Goal: Navigation & Orientation: Find specific page/section

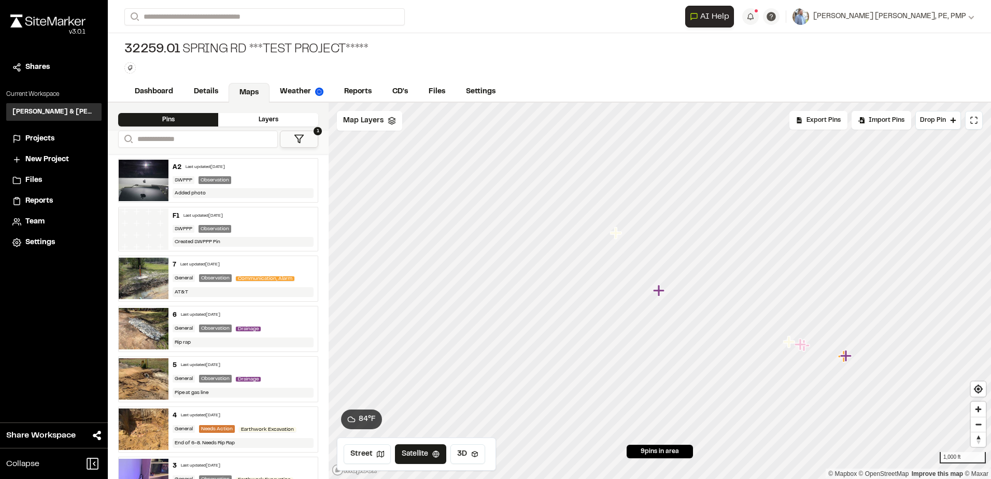
scroll to position [66, 0]
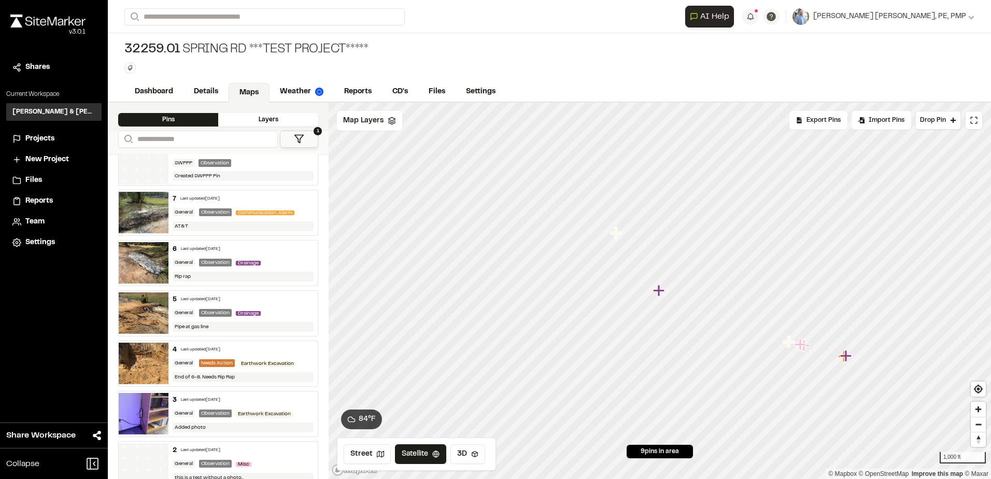
drag, startPoint x: 33, startPoint y: 137, endPoint x: 45, endPoint y: 137, distance: 11.4
click at [33, 137] on span "Projects" at bounding box center [39, 138] width 29 height 11
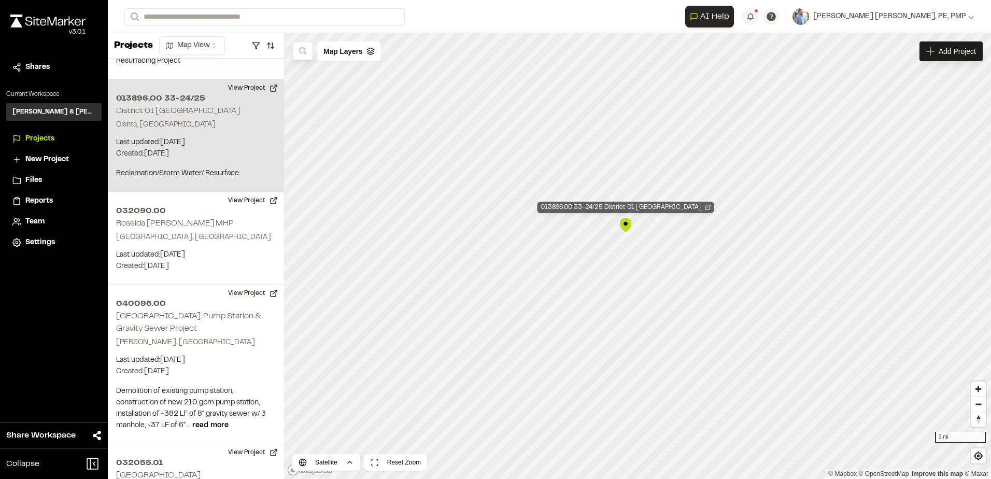
scroll to position [1205, 0]
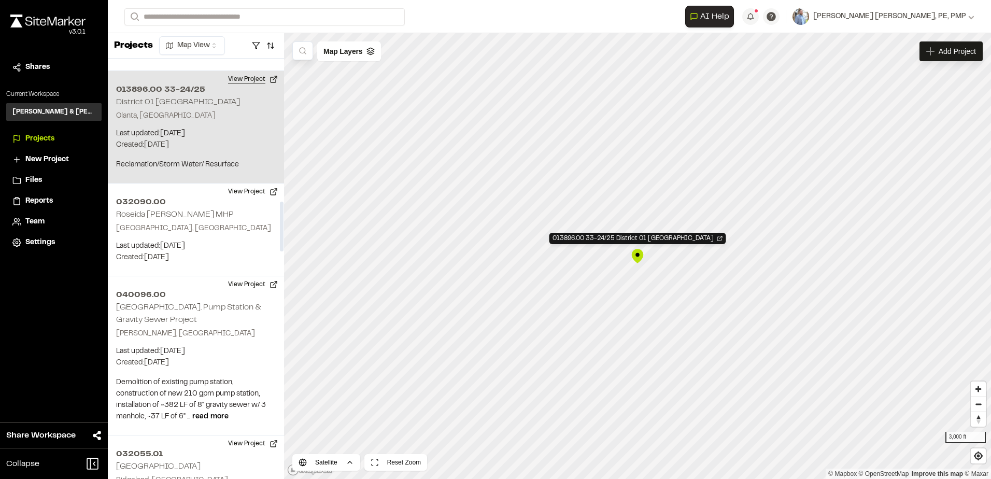
click at [234, 71] on button "View Project" at bounding box center [253, 79] width 62 height 17
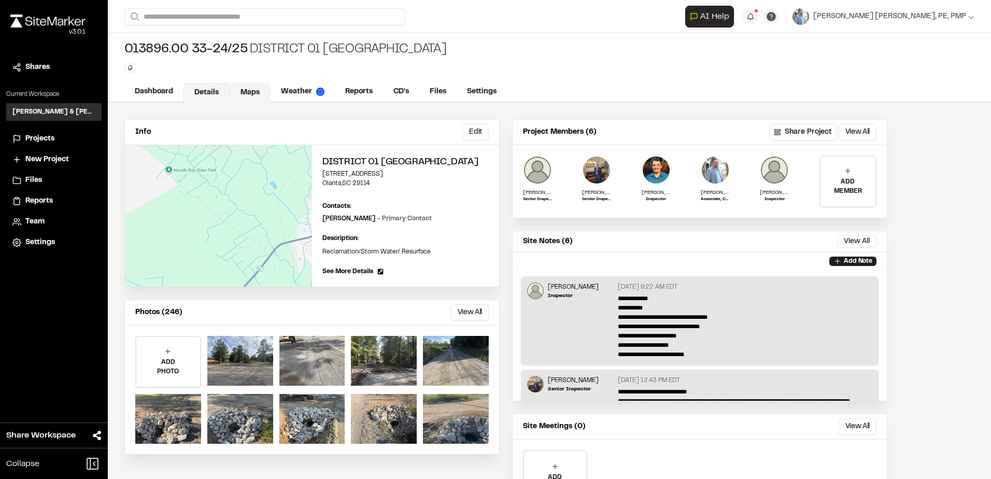
click at [254, 89] on link "Maps" at bounding box center [250, 93] width 41 height 20
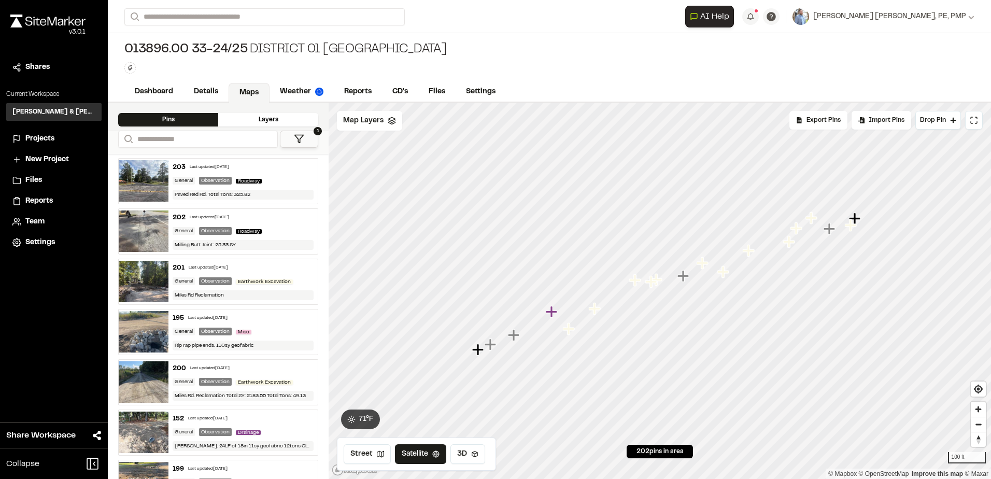
click at [553, 315] on icon "Map marker" at bounding box center [551, 311] width 11 height 11
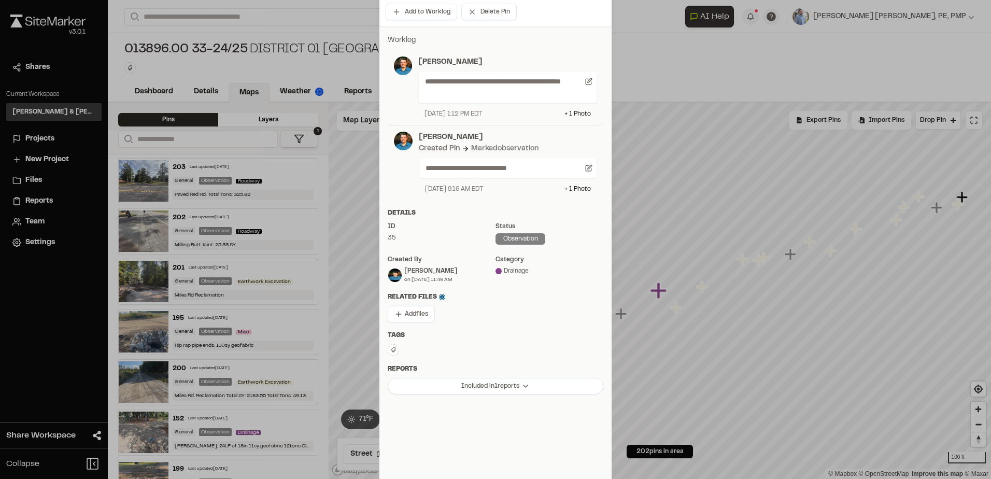
scroll to position [200, 0]
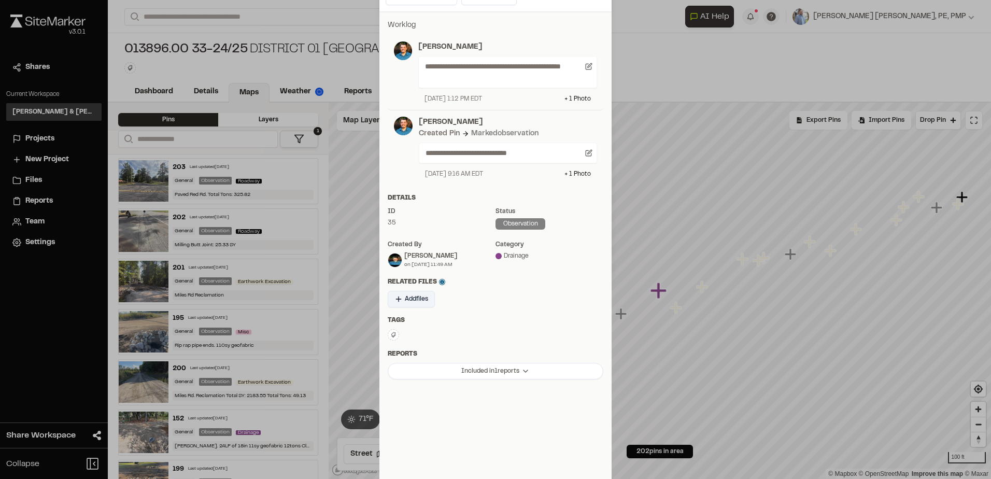
click at [405, 300] on span "Add files" at bounding box center [416, 299] width 23 height 9
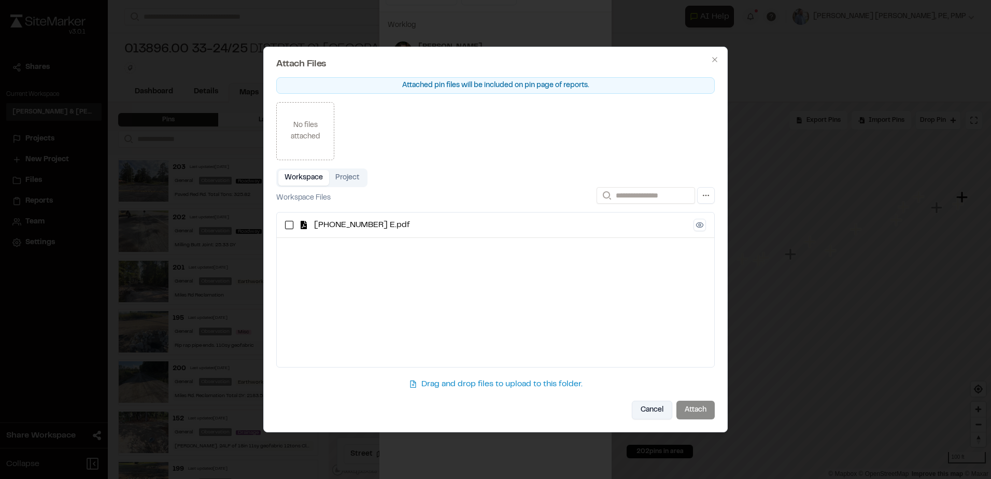
click at [642, 408] on button "Cancel" at bounding box center [652, 410] width 40 height 19
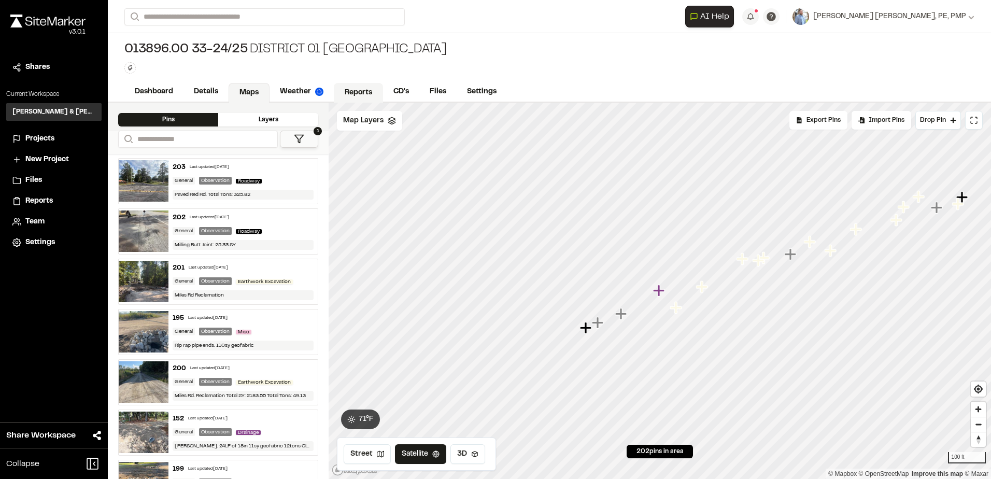
click at [359, 94] on link "Reports" at bounding box center [358, 93] width 49 height 20
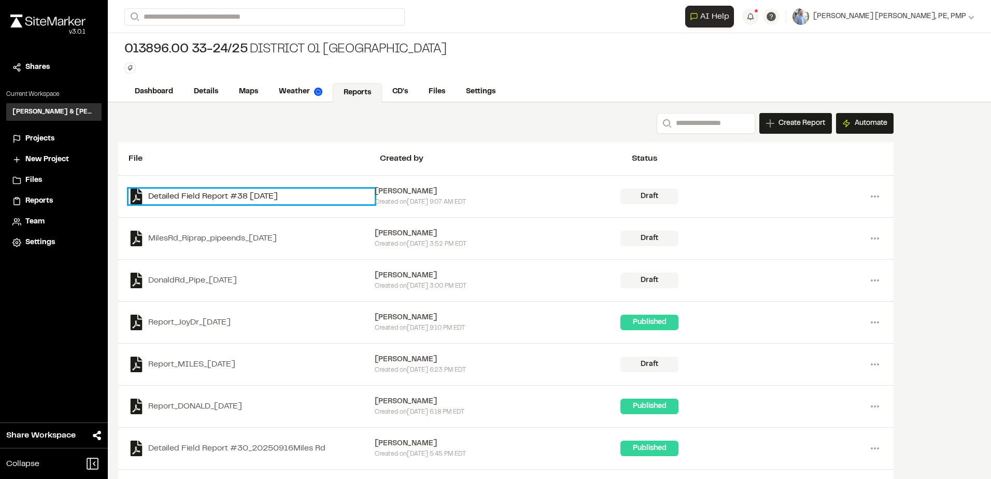
click at [287, 197] on link "Detailed Field Report #38 2025-09-23" at bounding box center [252, 197] width 246 height 16
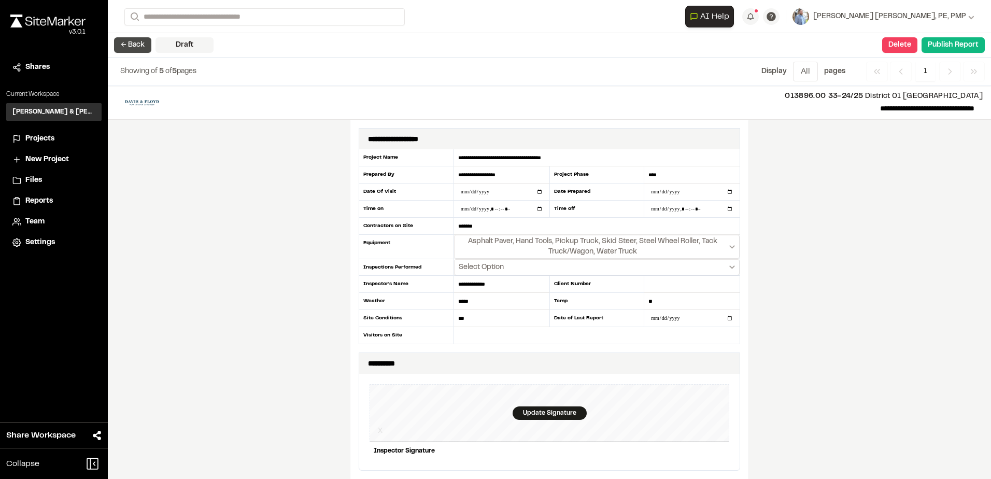
click at [134, 49] on button "← Back" at bounding box center [132, 45] width 37 height 16
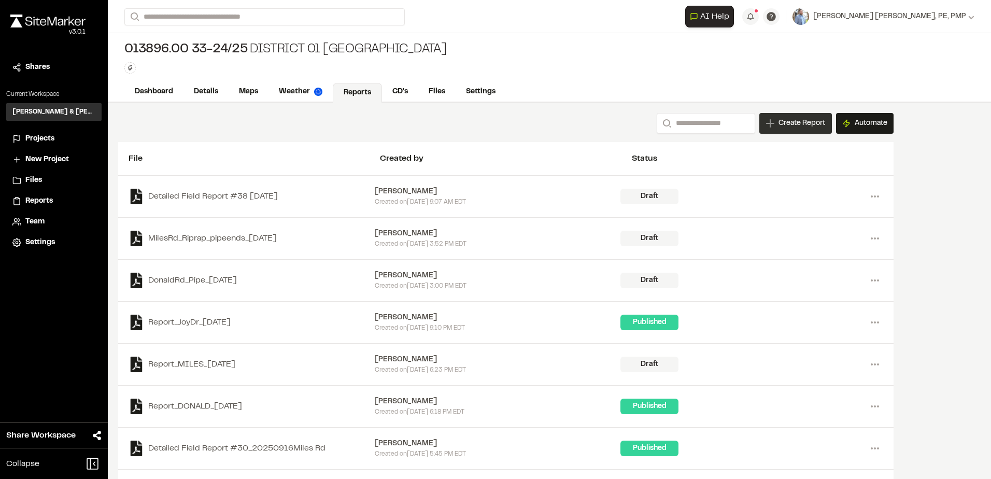
click at [788, 125] on span "Create Report" at bounding box center [802, 123] width 47 height 11
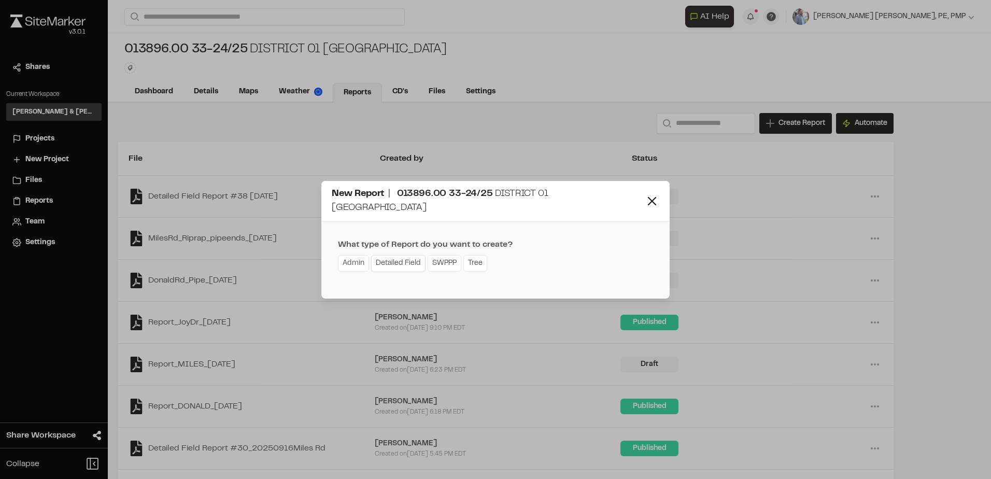
click at [399, 260] on link "Detailed Field" at bounding box center [398, 263] width 54 height 17
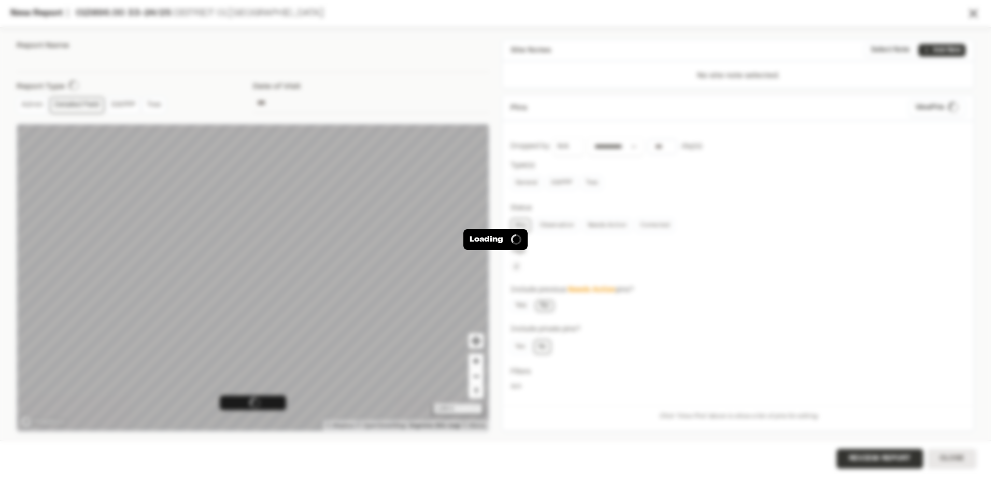
type input "**********"
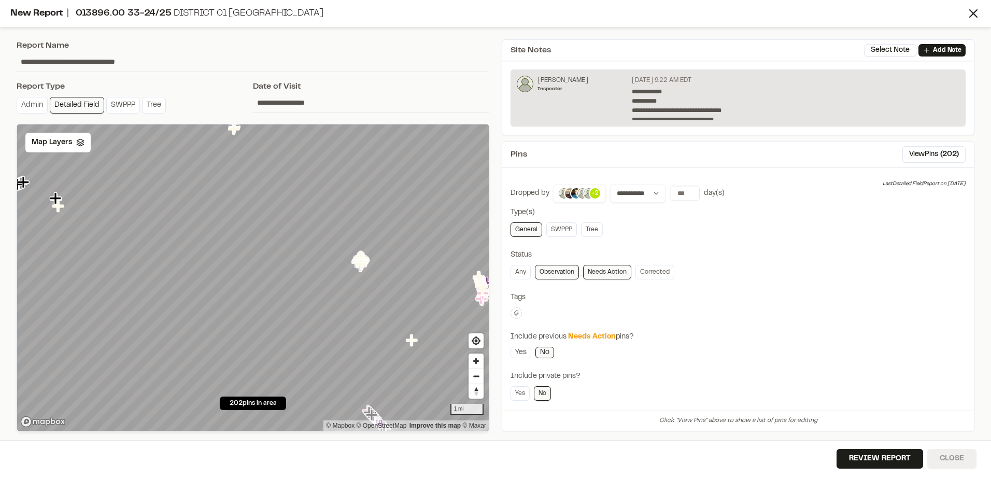
click at [953, 456] on button "Close" at bounding box center [952, 459] width 49 height 20
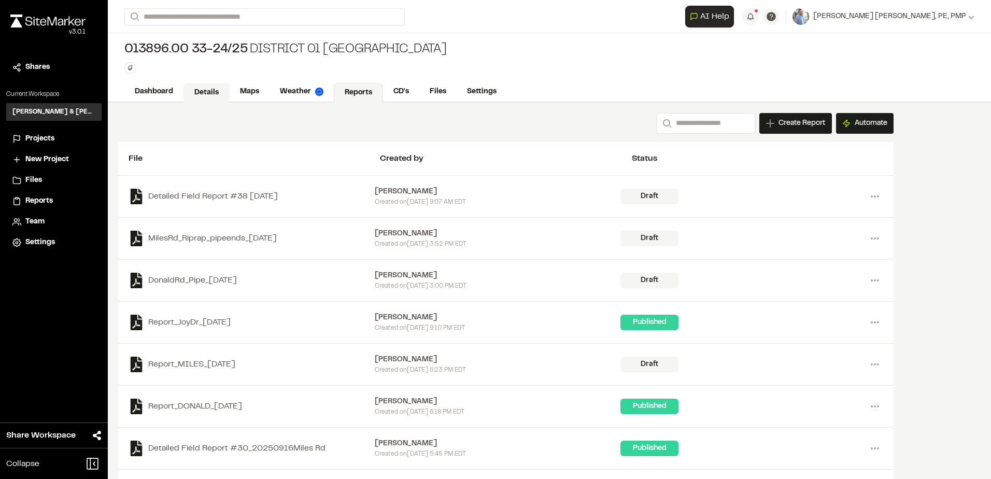
drag, startPoint x: 213, startPoint y: 89, endPoint x: 219, endPoint y: 90, distance: 5.8
click at [213, 89] on link "Details" at bounding box center [207, 93] width 46 height 20
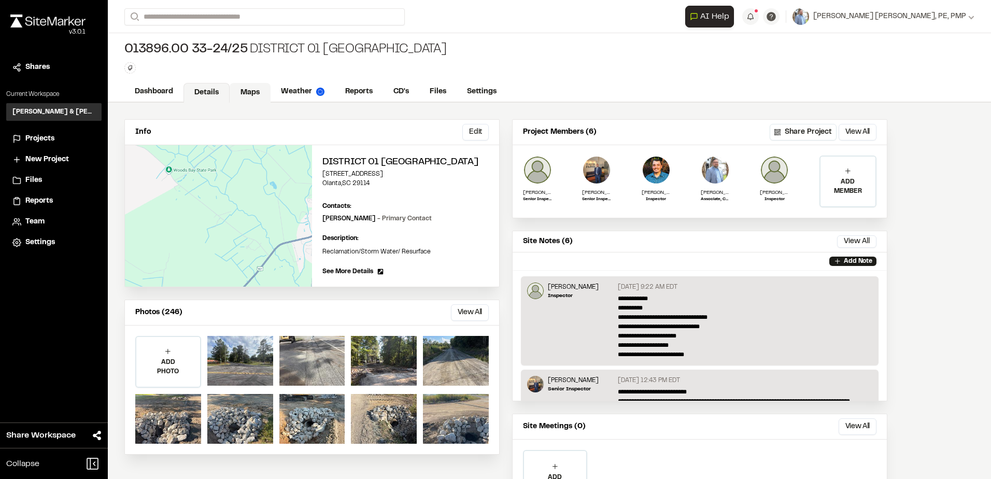
click at [248, 94] on link "Maps" at bounding box center [250, 93] width 41 height 20
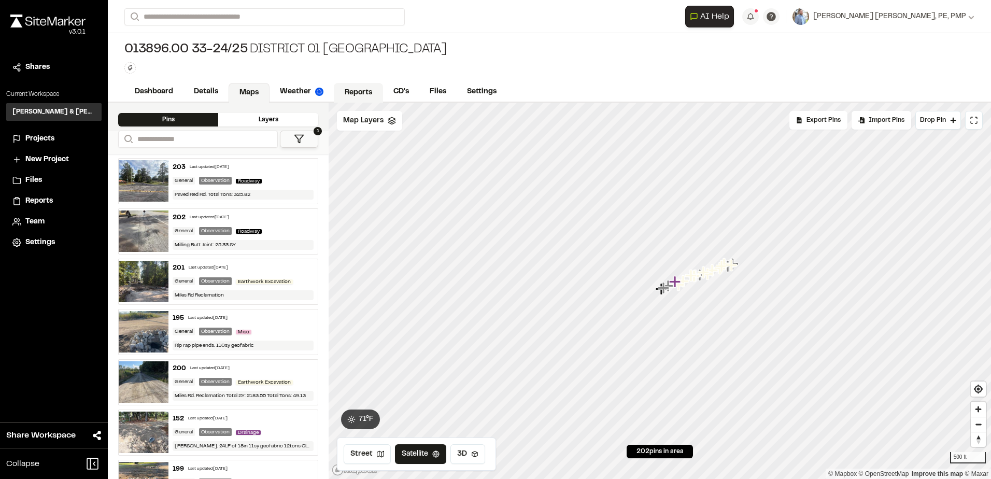
click at [362, 89] on link "Reports" at bounding box center [358, 93] width 49 height 20
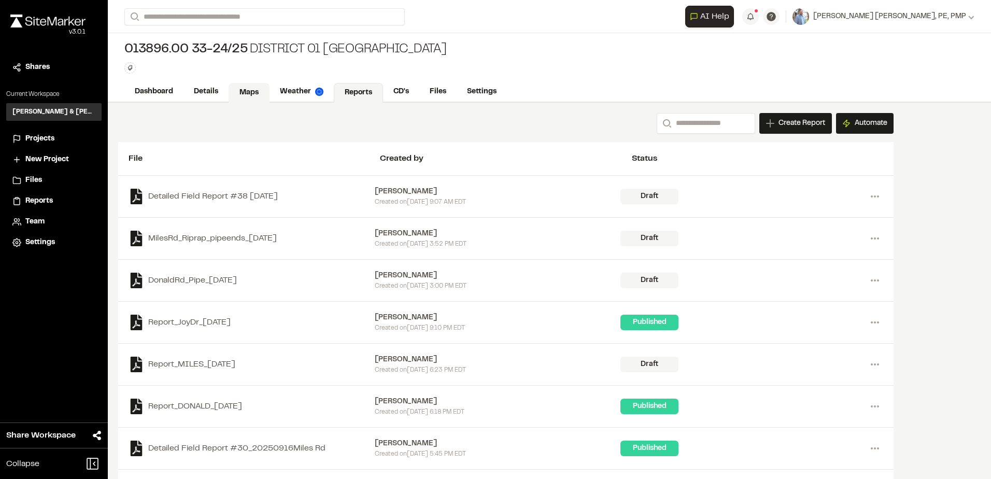
click at [246, 94] on link "Maps" at bounding box center [249, 93] width 41 height 20
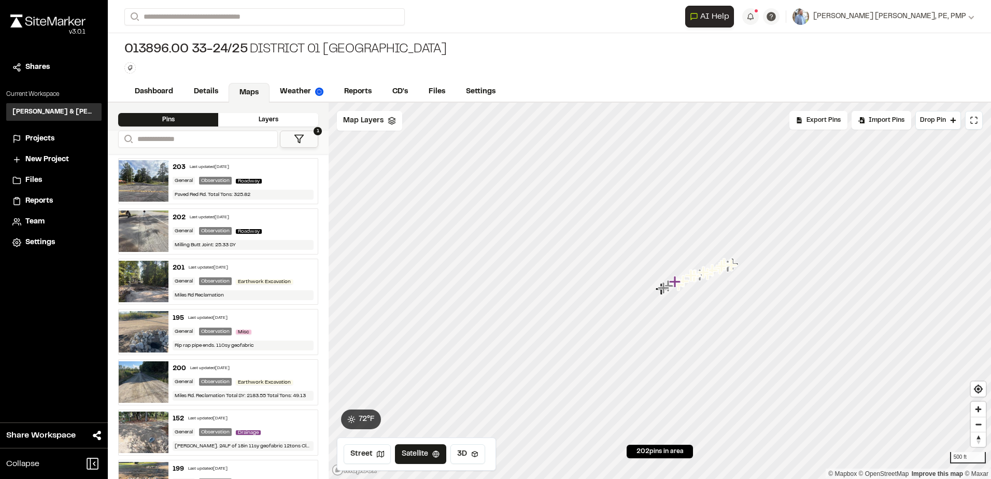
click at [301, 142] on icon at bounding box center [299, 139] width 10 height 10
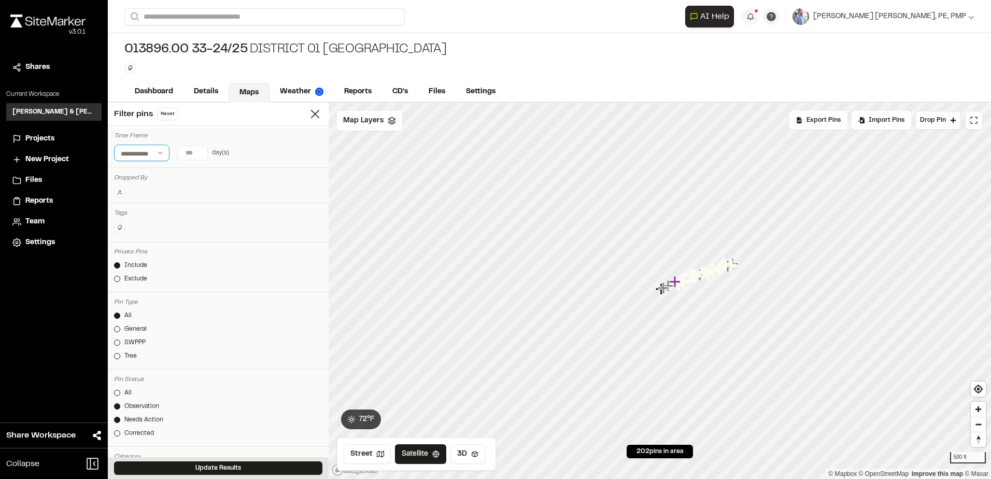
click at [158, 154] on select "**********" at bounding box center [141, 153] width 55 height 17
select select "*****"
click at [114, 145] on select "**********" at bounding box center [141, 153] width 55 height 17
click at [213, 157] on input "text" at bounding box center [210, 153] width 72 height 15
click at [207, 263] on div "22" at bounding box center [203, 262] width 14 height 14
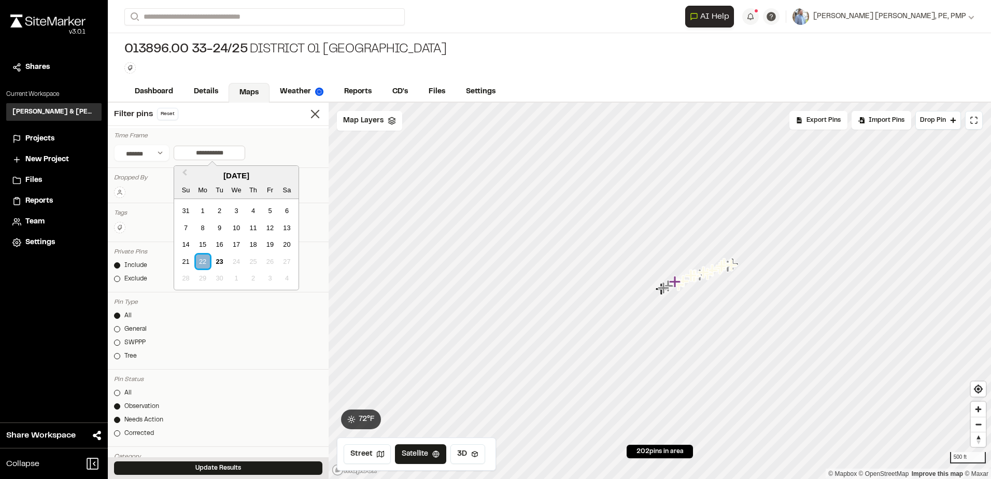
click at [205, 262] on div "22" at bounding box center [203, 262] width 14 height 14
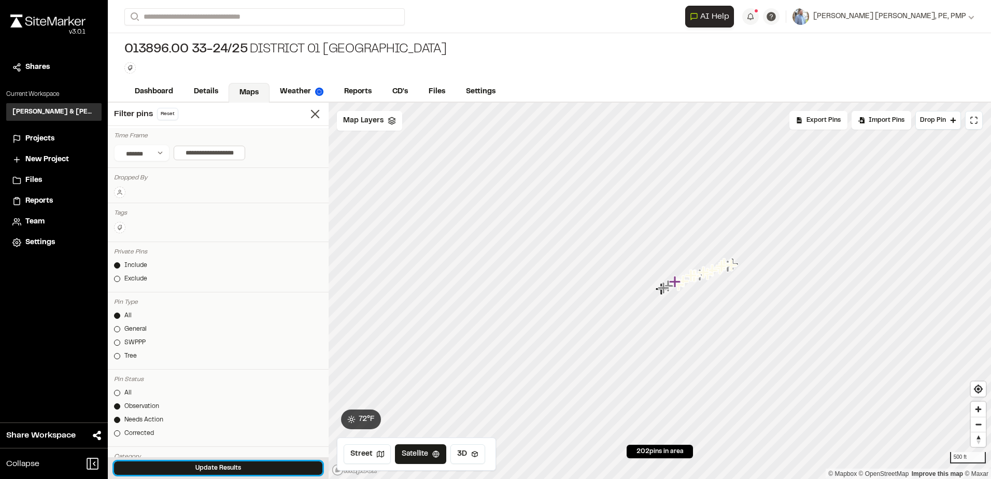
drag, startPoint x: 269, startPoint y: 467, endPoint x: 288, endPoint y: 459, distance: 21.2
click at [270, 467] on button "Update Results" at bounding box center [218, 468] width 208 height 13
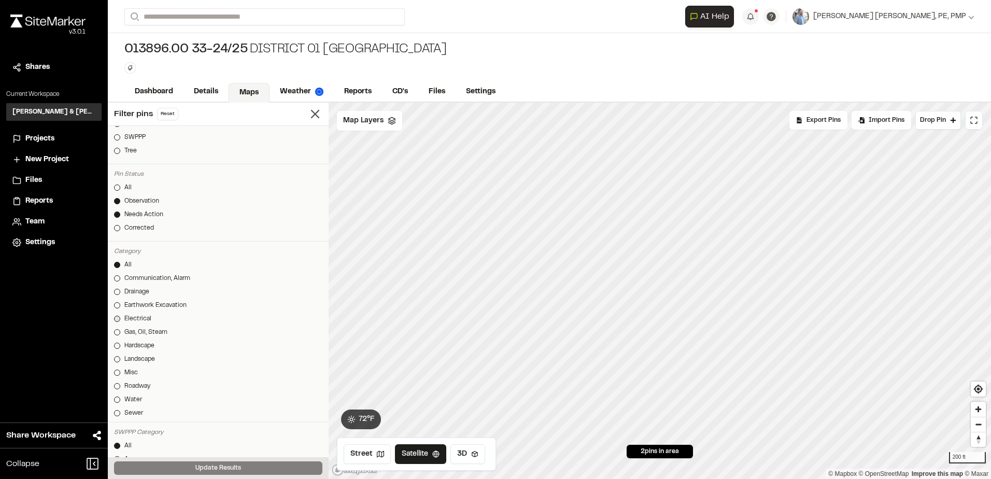
scroll to position [207, 0]
click at [670, 457] on div "2 pins in area" at bounding box center [660, 451] width 66 height 13
click at [669, 452] on span "2 pins in area" at bounding box center [660, 451] width 38 height 9
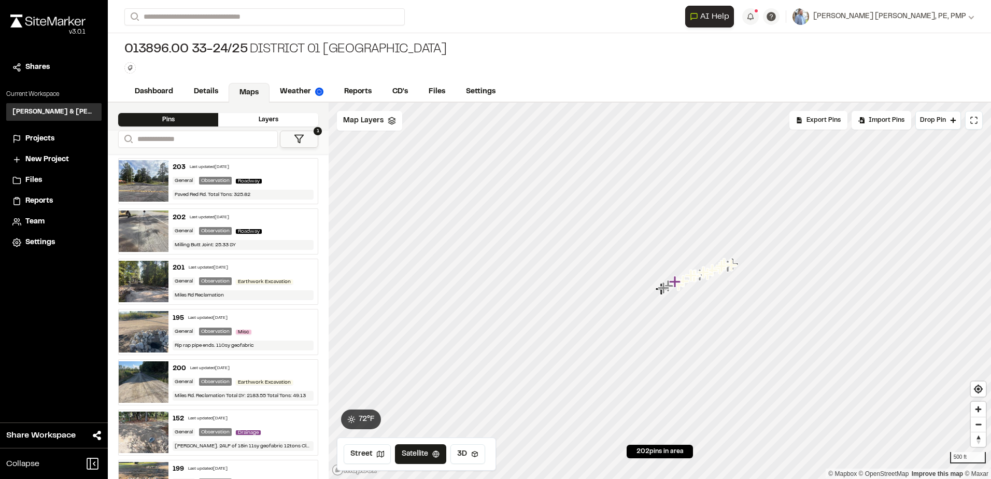
click at [148, 176] on img at bounding box center [144, 180] width 50 height 41
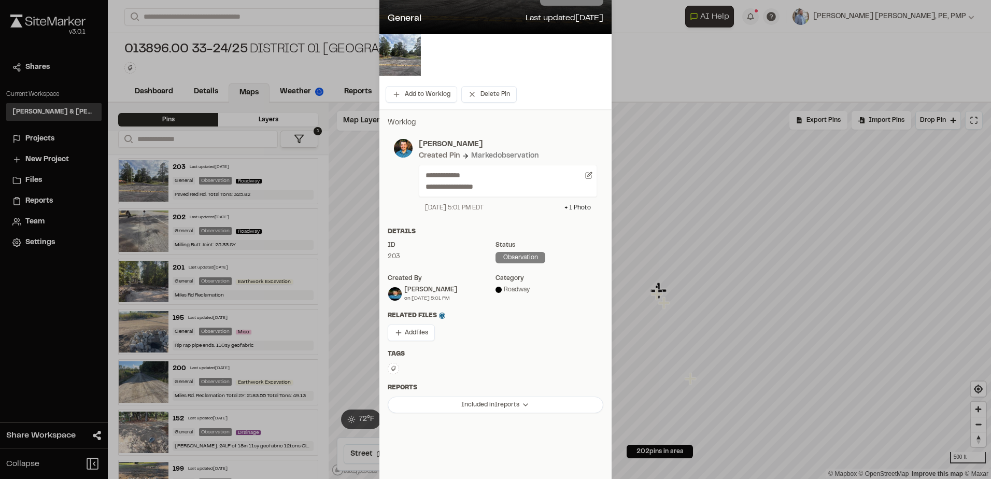
scroll to position [104, 0]
click at [439, 313] on icon at bounding box center [442, 315] width 6 height 6
click at [439, 312] on icon at bounding box center [442, 315] width 6 height 6
click at [440, 316] on icon at bounding box center [442, 315] width 6 height 6
click at [506, 336] on div "Related Files Add files" at bounding box center [496, 329] width 232 height 38
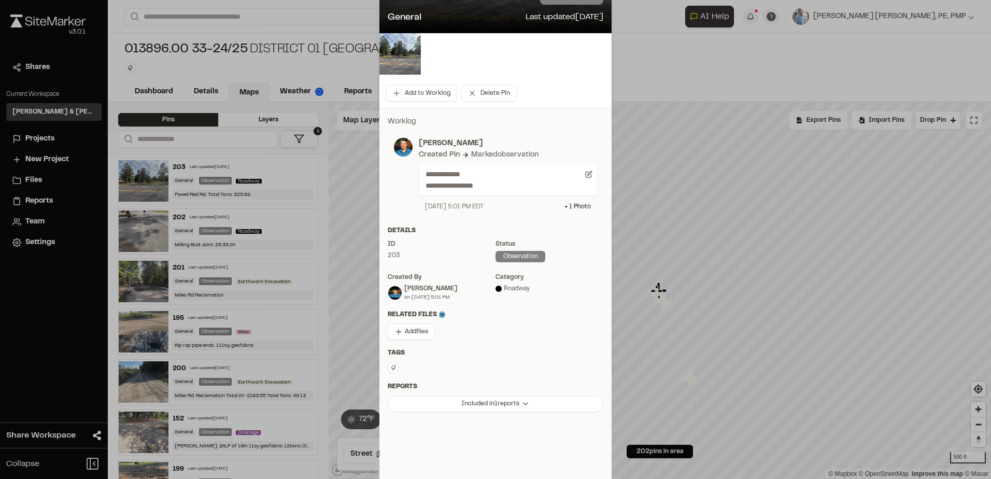
click at [514, 406] on html "Close sidebar v 3.0.1 Shares Current Workspace Davis & Floyd Inc. D& Projects N…" at bounding box center [495, 239] width 991 height 479
click at [522, 367] on html "Close sidebar v 3.0.1 Shares Current Workspace Davis & Floyd Inc. D& Projects N…" at bounding box center [495, 239] width 991 height 479
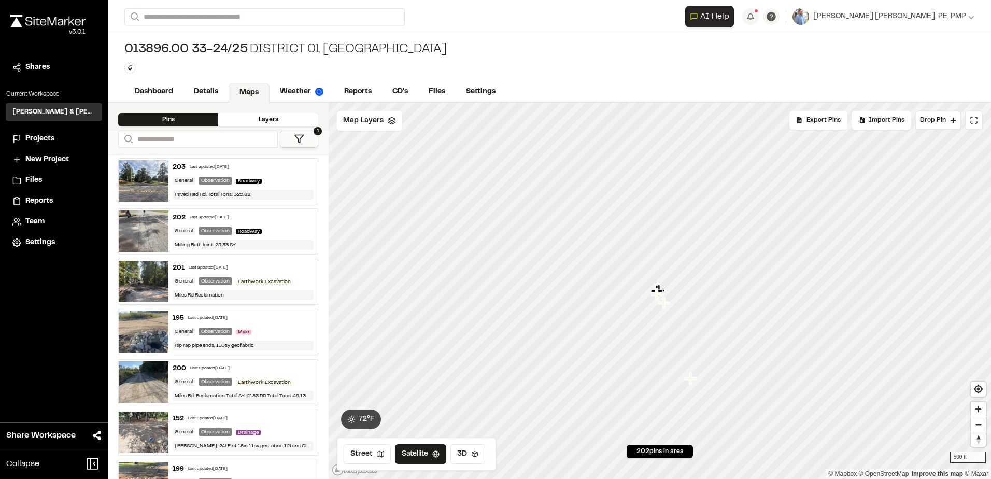
click at [136, 180] on img at bounding box center [144, 180] width 50 height 41
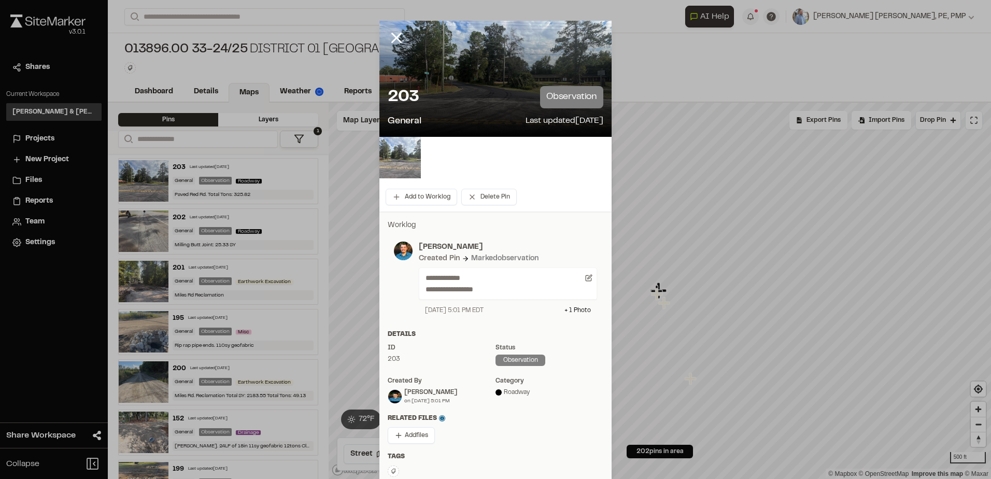
click at [405, 166] on img at bounding box center [400, 157] width 41 height 41
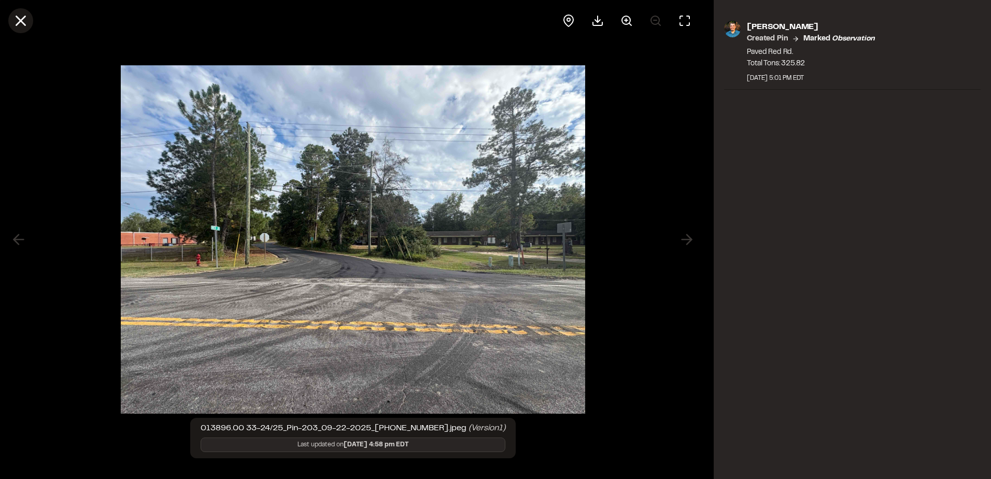
click at [24, 19] on icon at bounding box center [21, 21] width 18 height 18
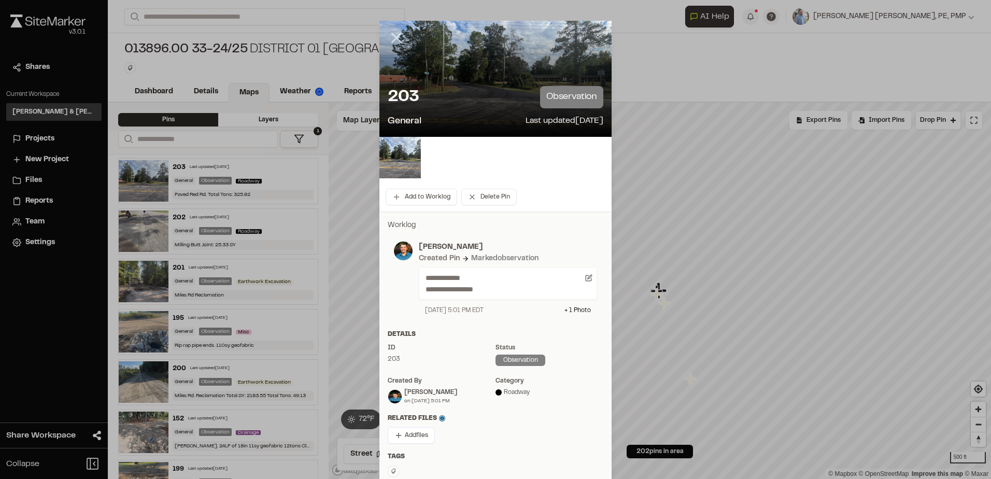
click at [388, 36] on icon at bounding box center [397, 38] width 18 height 18
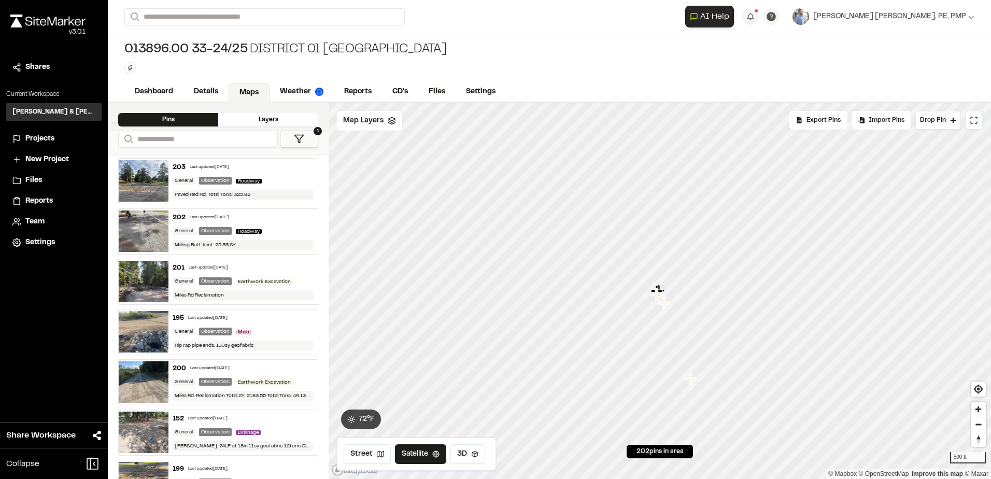
click at [262, 223] on div "202 Last updated Sep 22, 2025 General Observation Roadway Milling Butt Joint: 2…" at bounding box center [243, 231] width 149 height 45
click at [273, 176] on div "General Observation Roadway" at bounding box center [243, 180] width 141 height 9
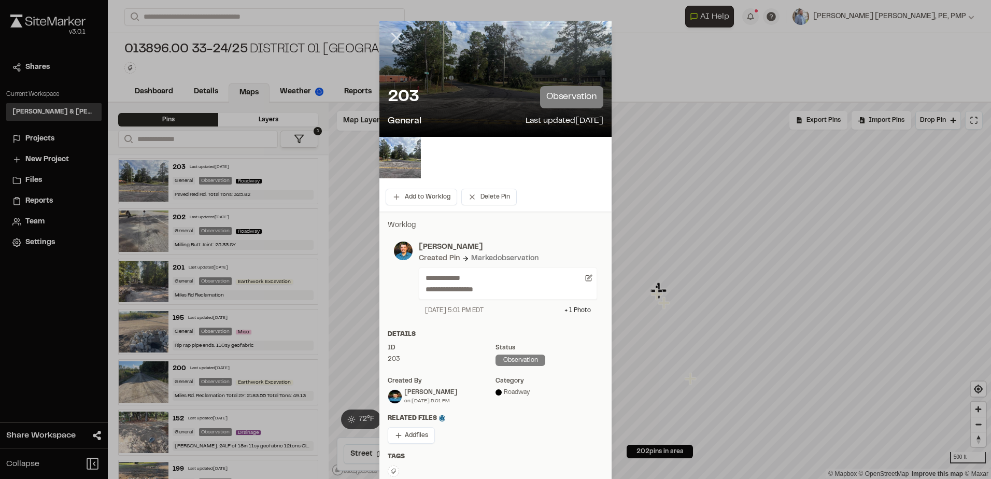
click at [393, 40] on line at bounding box center [397, 38] width 9 height 9
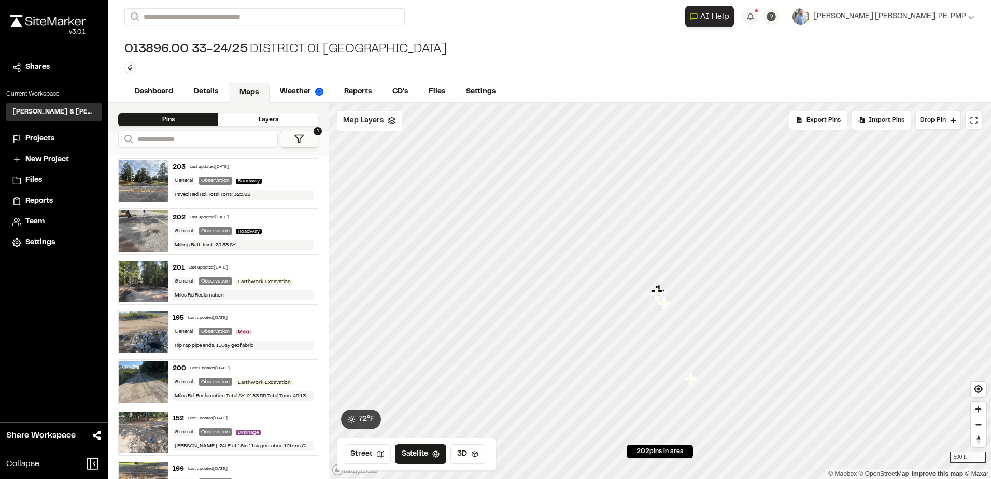
click at [136, 179] on img at bounding box center [144, 180] width 50 height 41
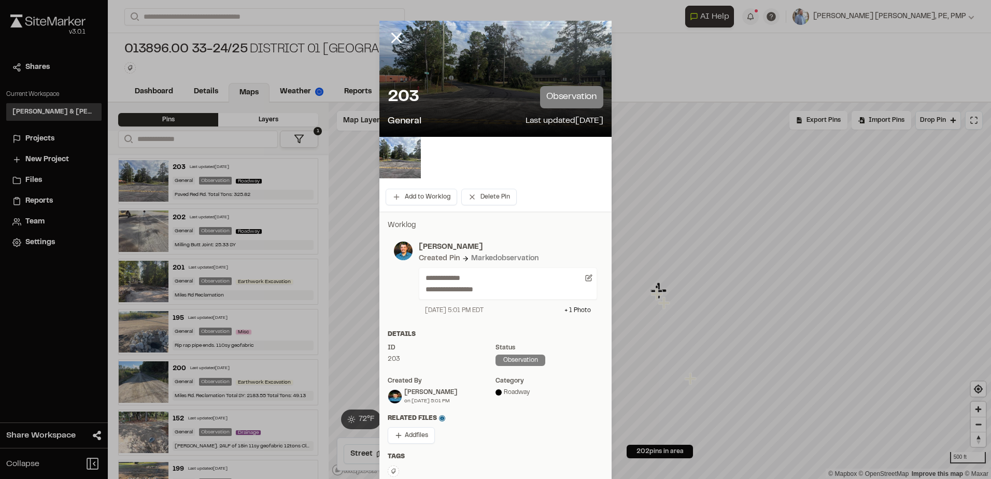
click at [398, 36] on icon at bounding box center [397, 38] width 18 height 18
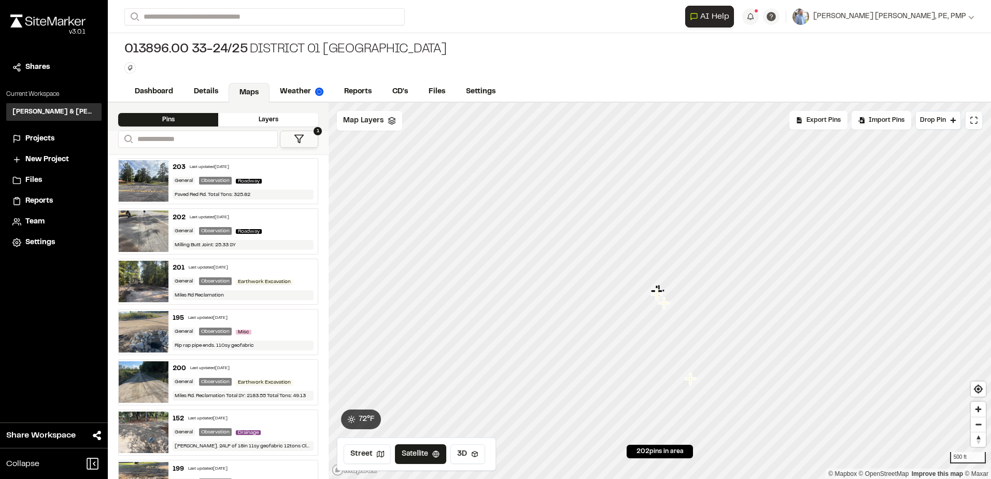
click at [34, 20] on img at bounding box center [47, 21] width 75 height 13
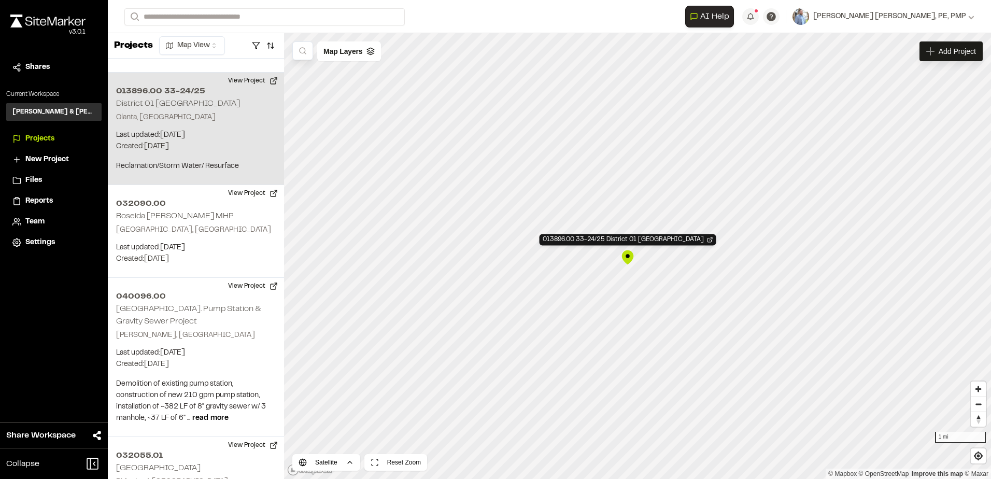
scroll to position [1205, 0]
click at [654, 241] on div "013896.00 33-24/25 District 01 Lake City" at bounding box center [638, 238] width 177 height 11
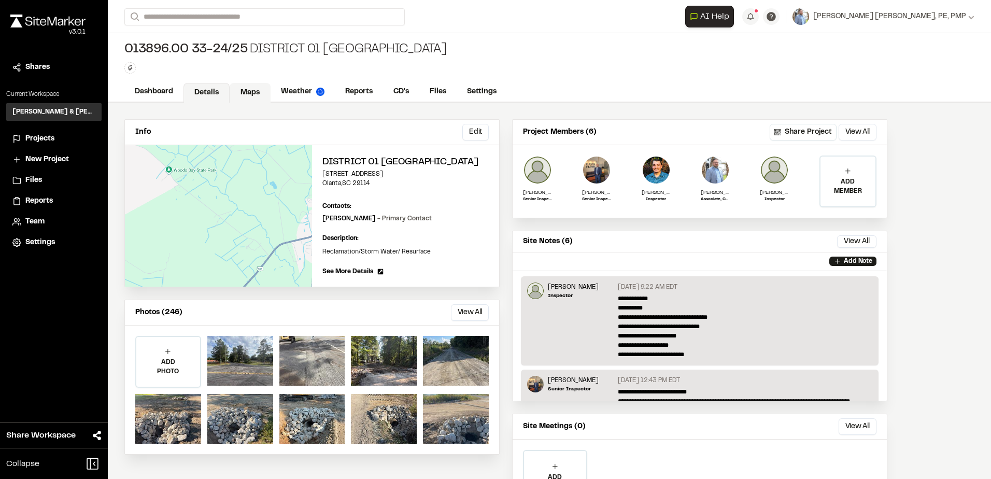
click at [248, 90] on link "Maps" at bounding box center [250, 93] width 41 height 20
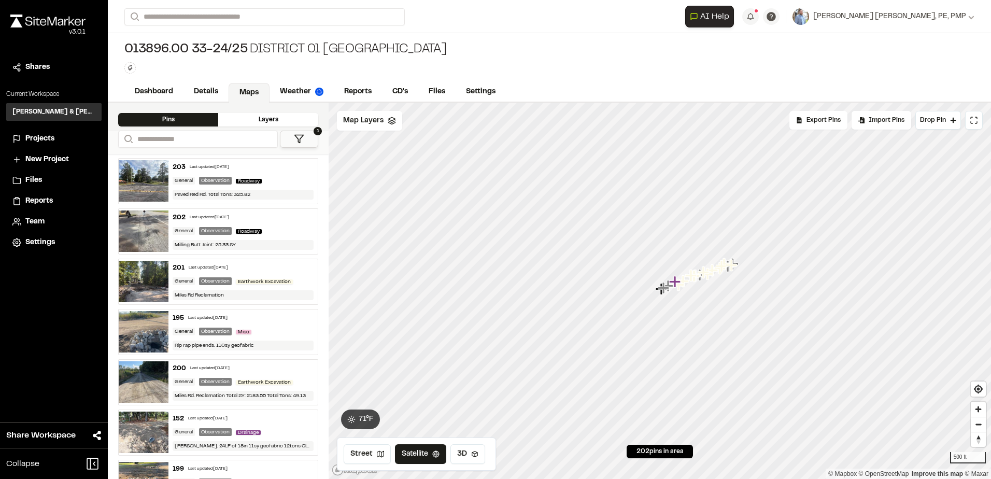
click at [148, 177] on img at bounding box center [144, 180] width 50 height 41
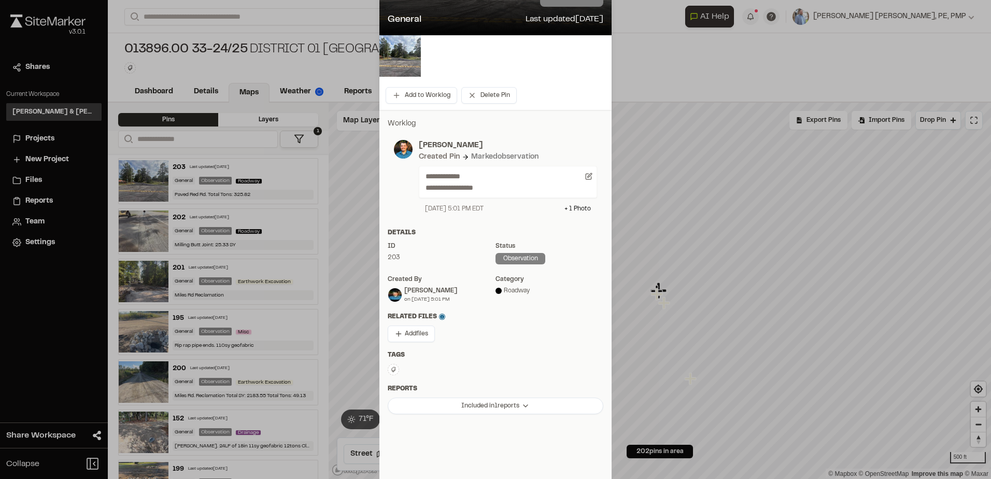
scroll to position [104, 0]
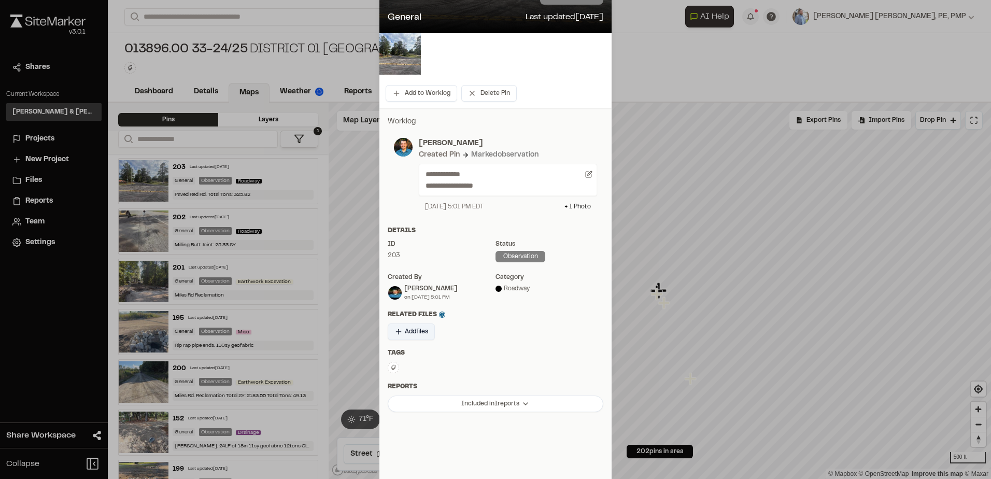
click at [412, 330] on span "Add files" at bounding box center [416, 331] width 23 height 9
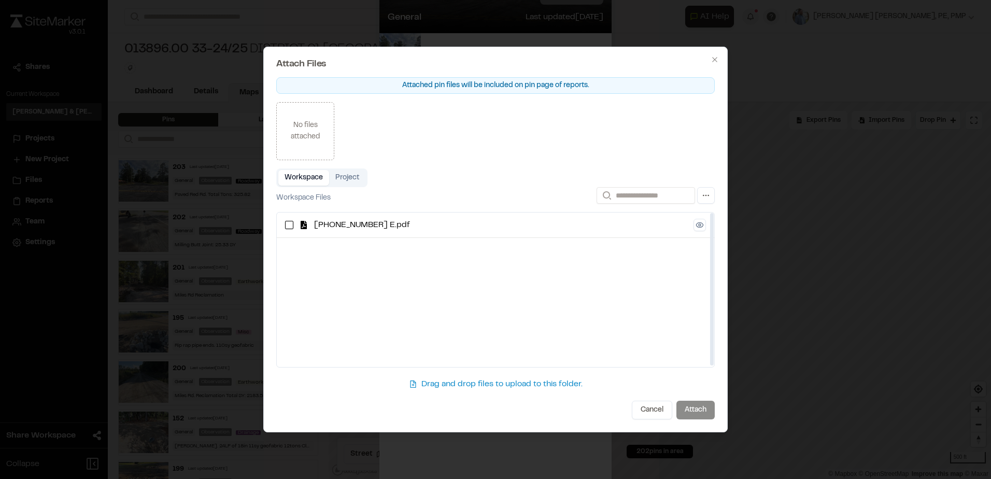
click at [350, 180] on button "Project" at bounding box center [347, 178] width 36 height 16
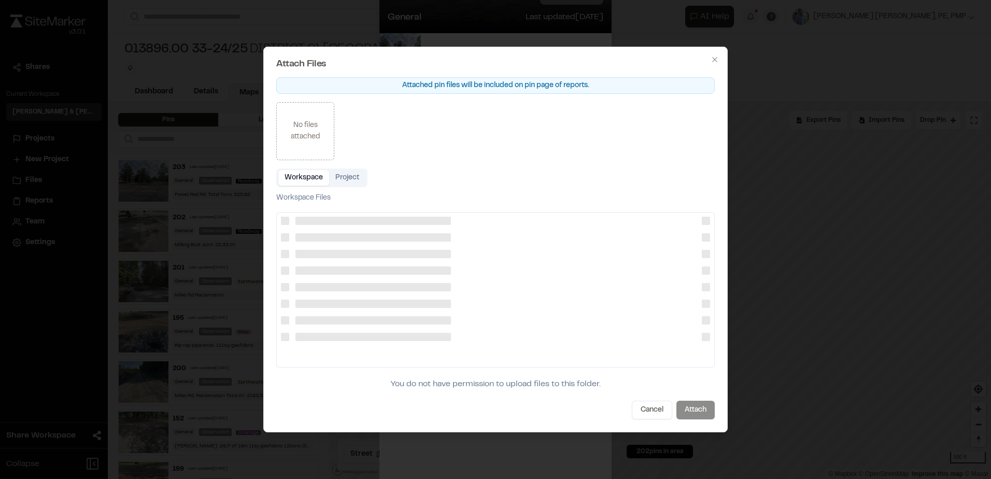
click at [300, 181] on button "Workspace" at bounding box center [303, 178] width 51 height 16
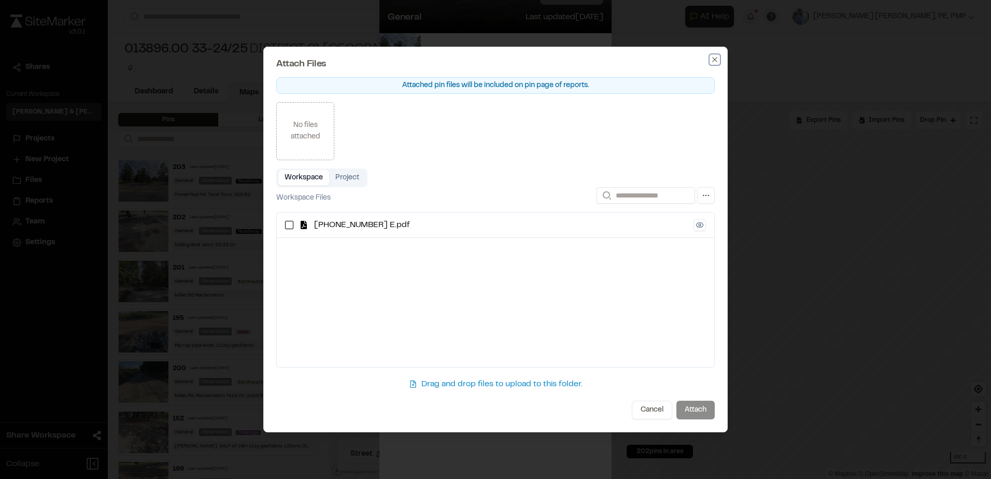
click at [717, 63] on icon "button" at bounding box center [715, 59] width 8 height 8
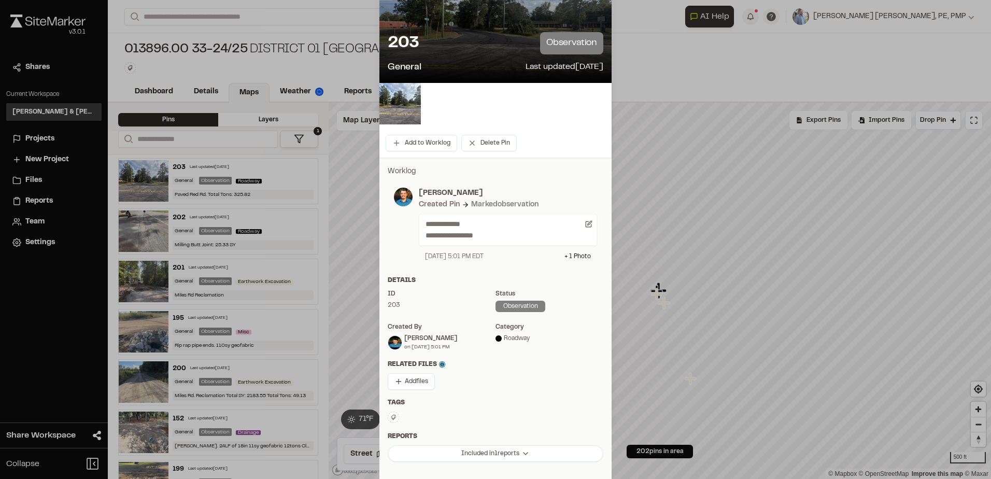
scroll to position [0, 0]
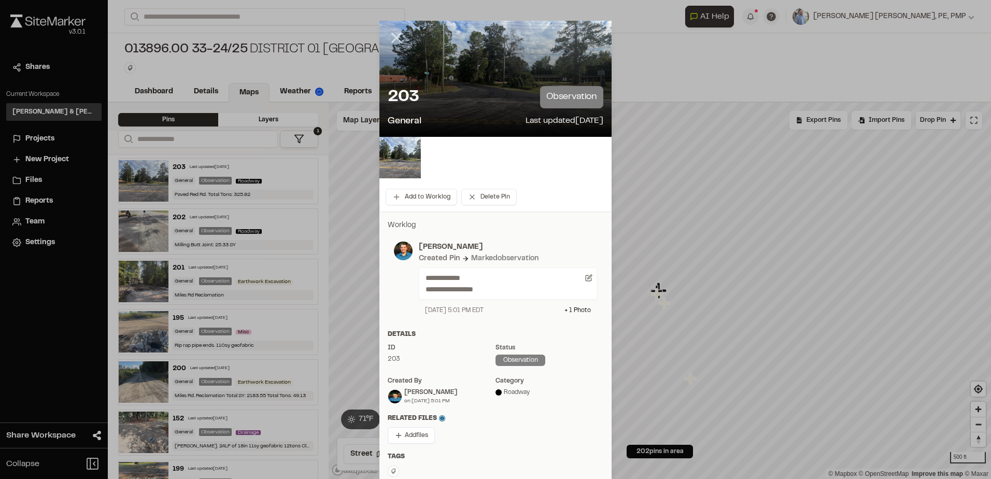
click at [393, 37] on line at bounding box center [397, 38] width 9 height 9
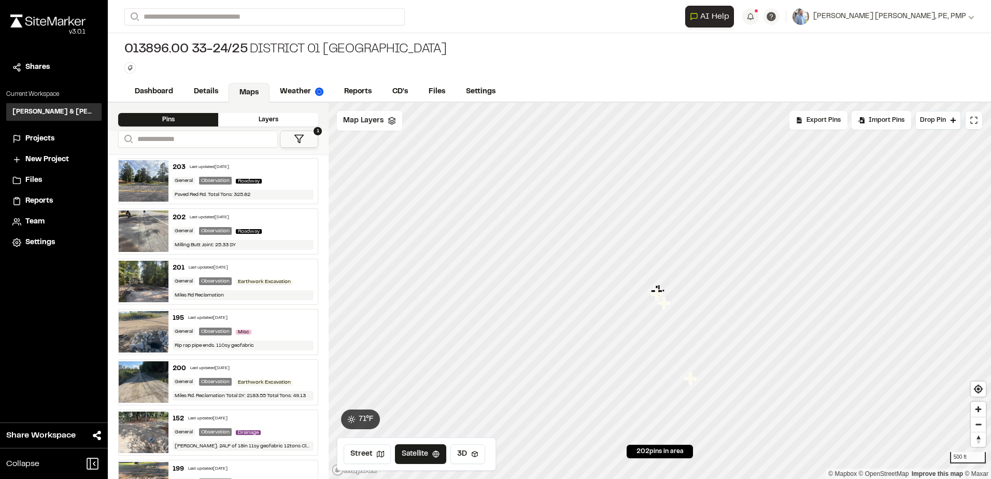
click at [32, 139] on span "Projects" at bounding box center [39, 138] width 29 height 11
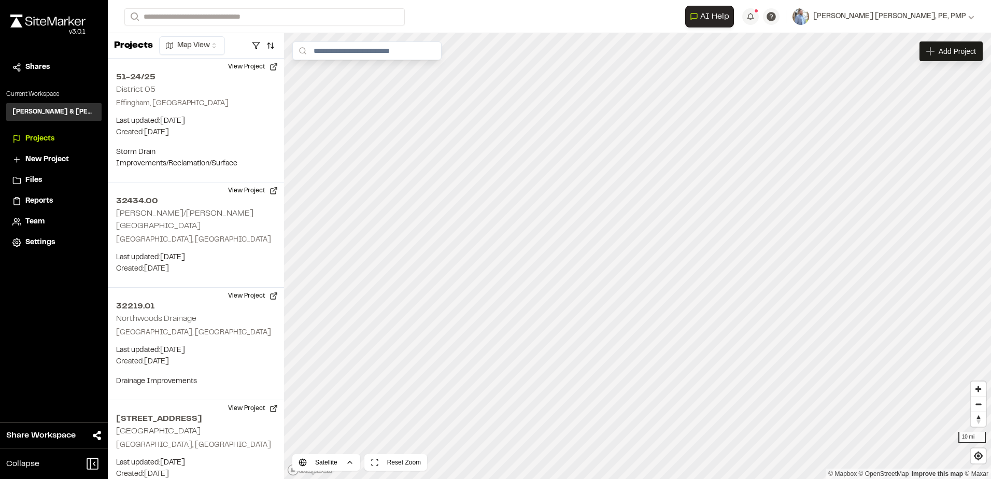
click at [48, 161] on span "New Project" at bounding box center [47, 159] width 44 height 11
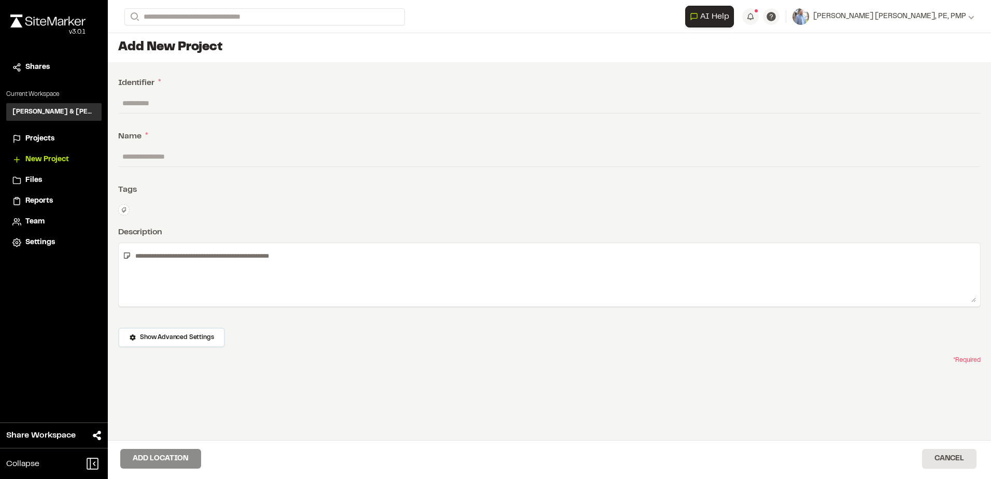
click at [44, 141] on span "Projects" at bounding box center [39, 138] width 29 height 11
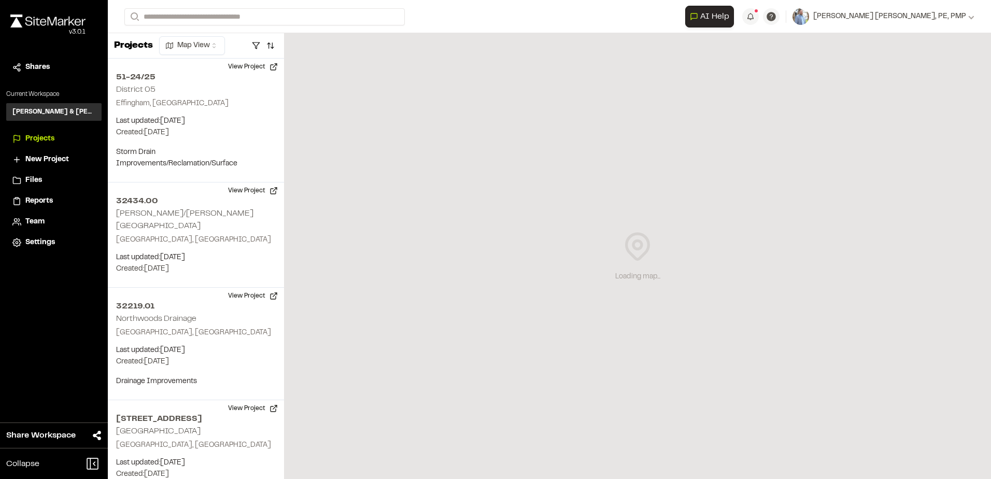
click at [45, 115] on h3 "[PERSON_NAME] & [PERSON_NAME] Inc." at bounding box center [53, 111] width 83 height 9
